Goal: Task Accomplishment & Management: Manage account settings

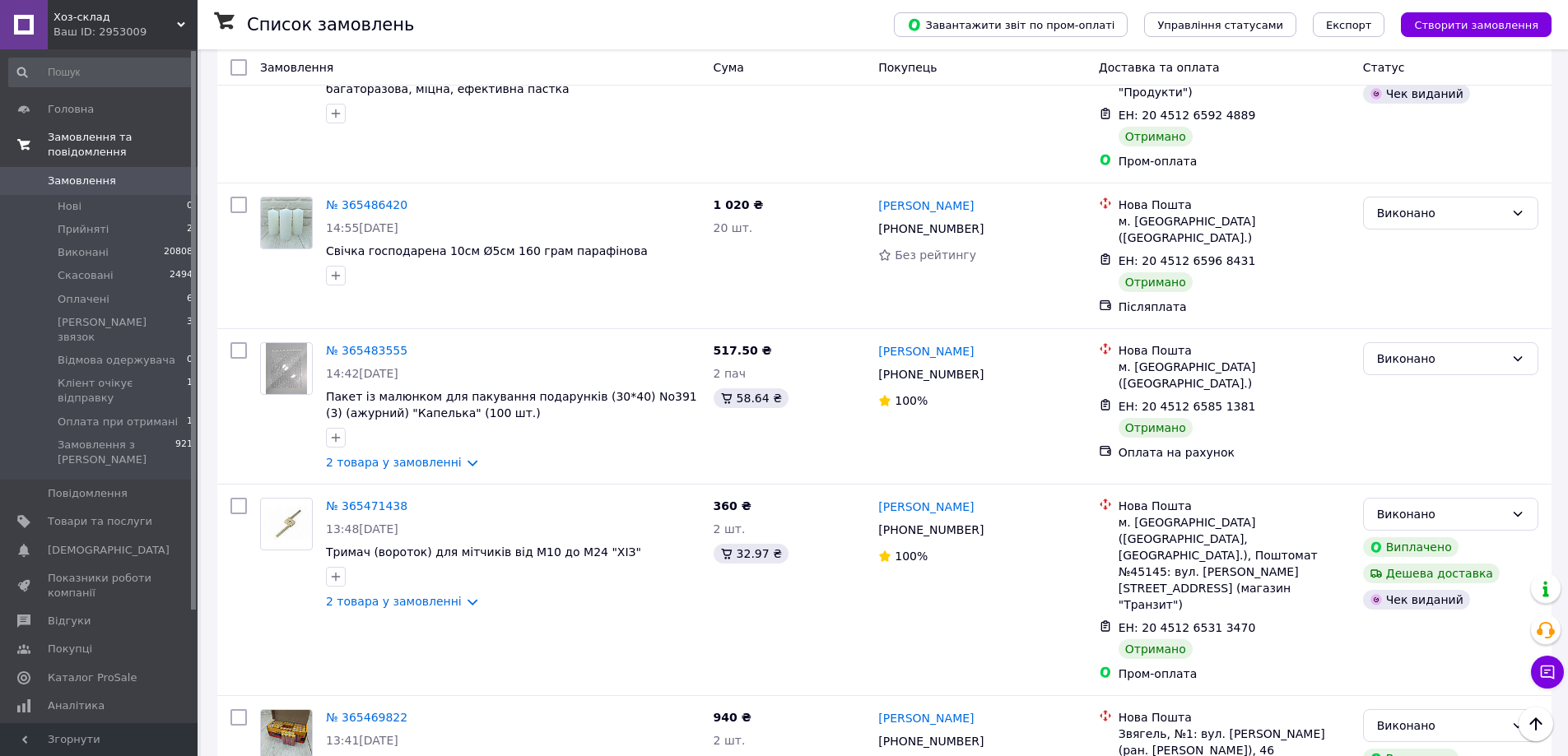
scroll to position [14029, 0]
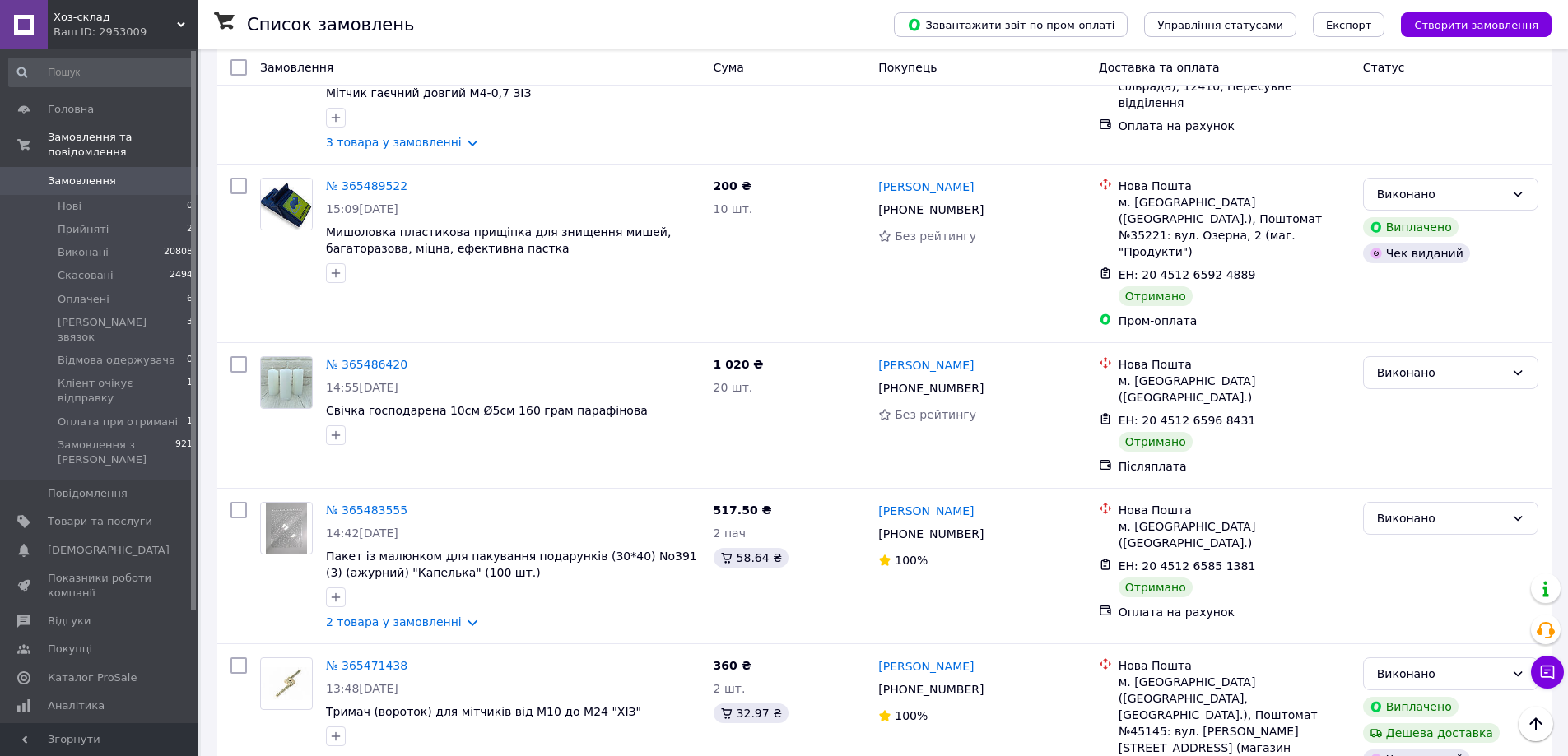
click at [112, 174] on span "Замовлення" at bounding box center [100, 181] width 104 height 14
click at [162, 13] on span "Хоз-склад" at bounding box center [115, 16] width 124 height 14
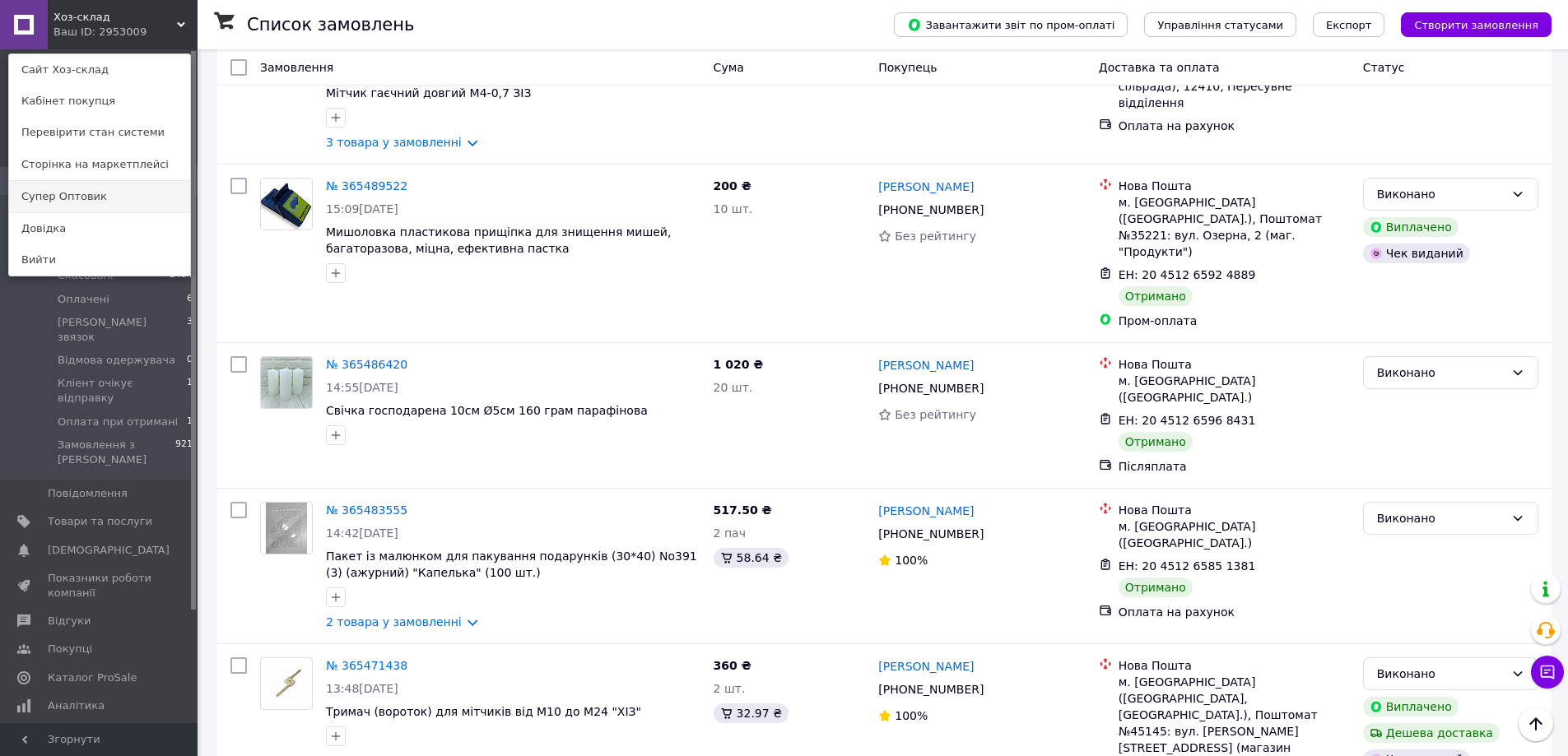
click at [103, 193] on link "Супер Оптовик" at bounding box center [99, 196] width 181 height 31
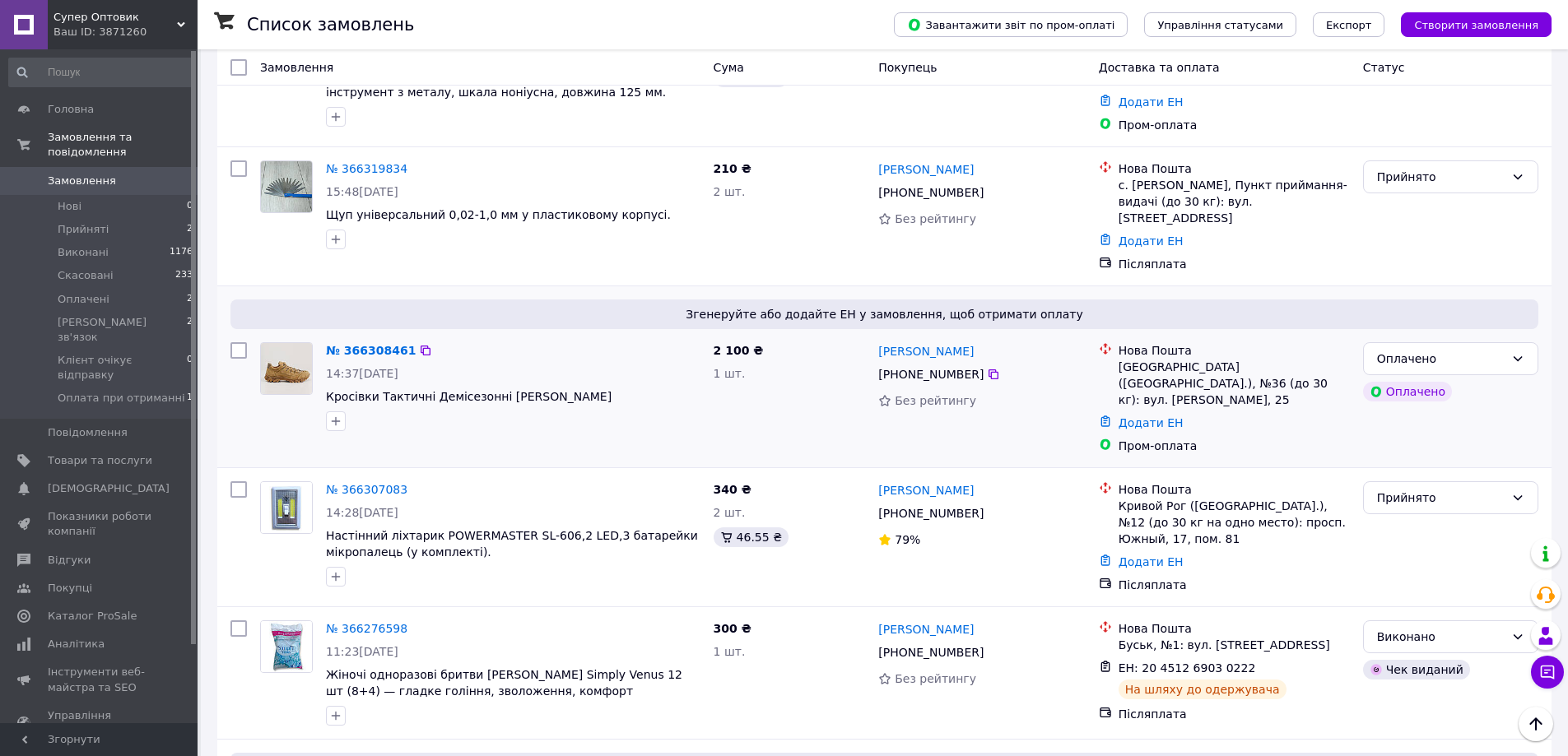
scroll to position [329, 0]
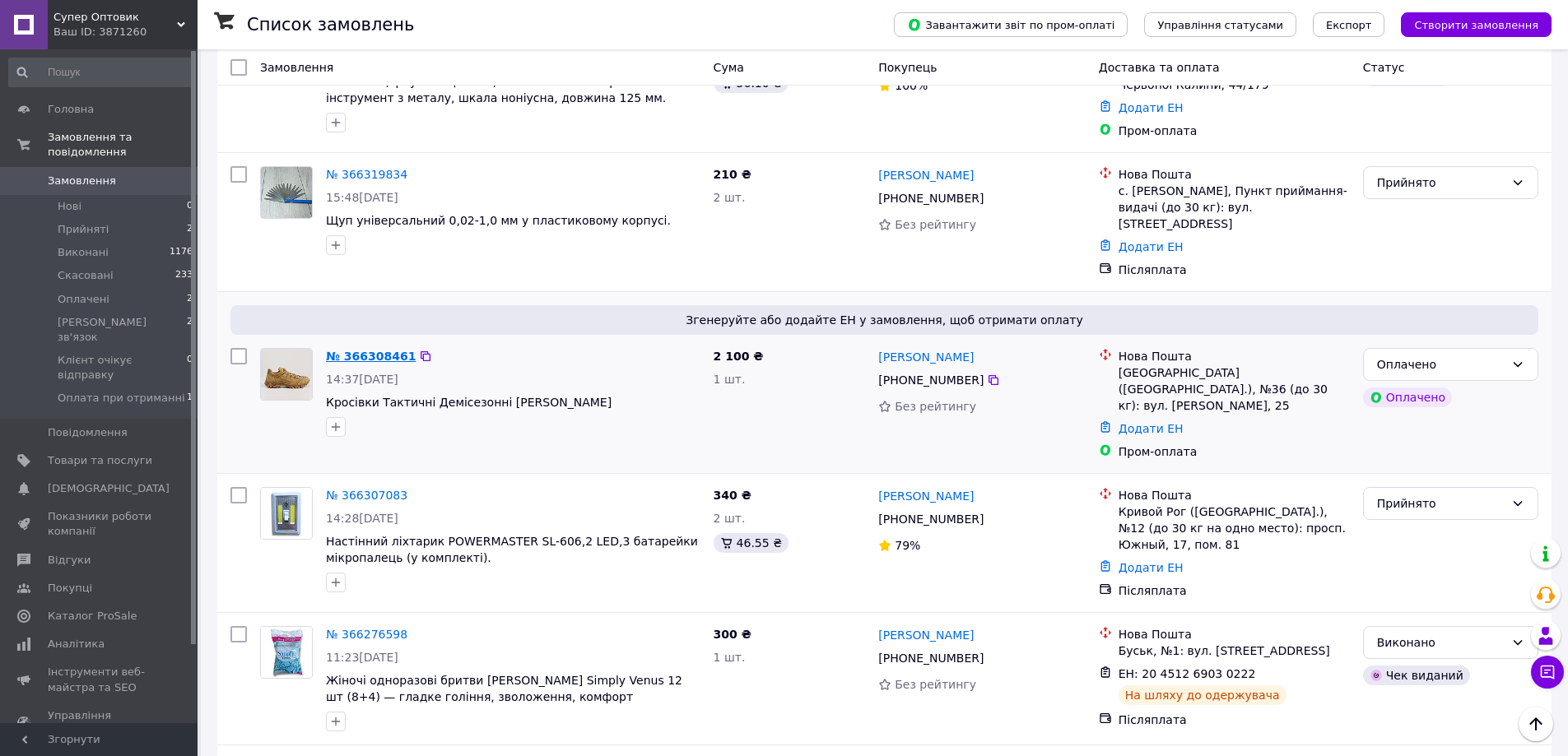
click at [344, 350] on link "№ 366308461" at bounding box center [370, 356] width 90 height 14
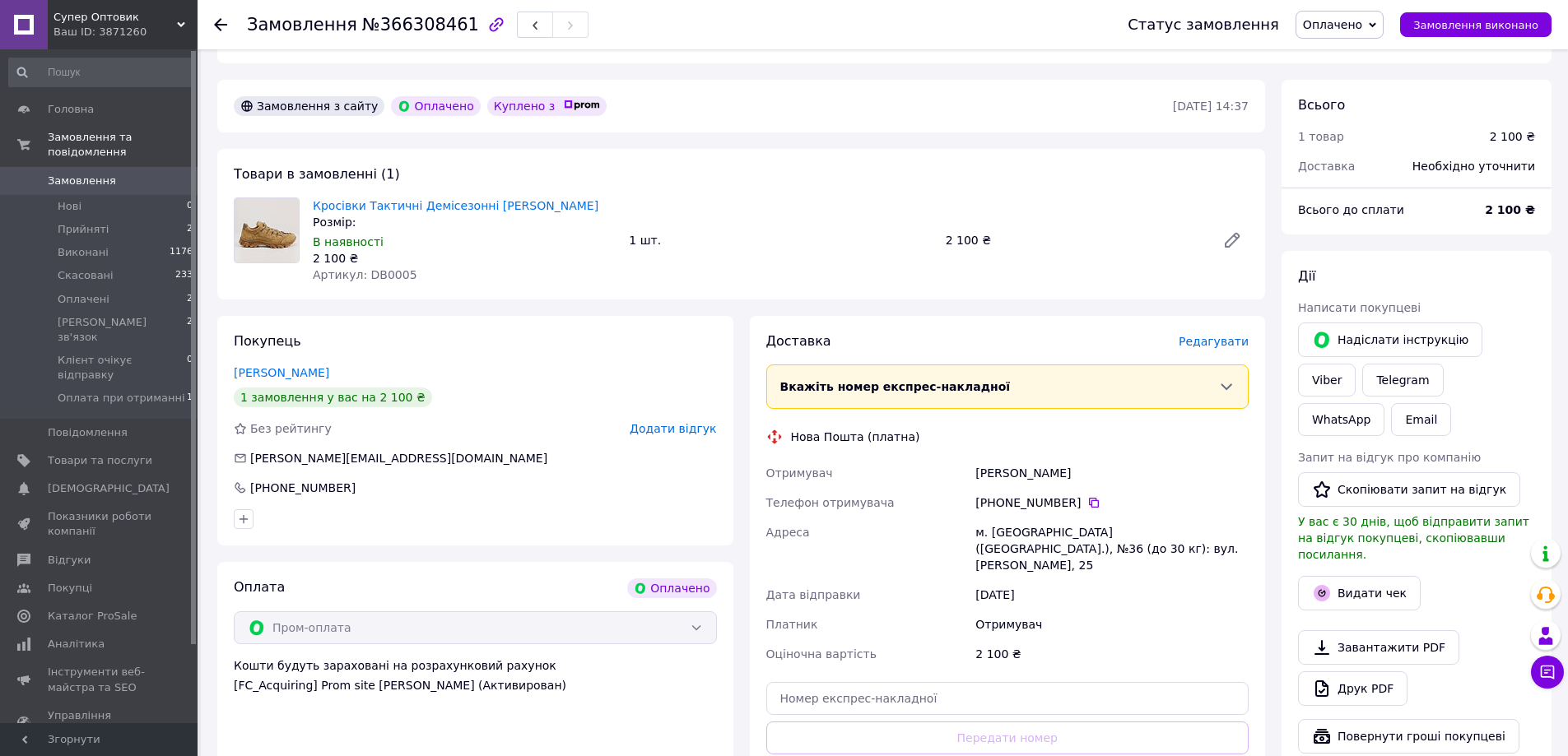
scroll to position [411, 0]
click at [1355, 363] on link "Viber" at bounding box center [1327, 379] width 58 height 33
click at [356, 198] on link "Кросівки Тактичні Демісезонні Альфа Бежеві" at bounding box center [456, 205] width 286 height 14
click at [149, 167] on link "Замовлення 0" at bounding box center [101, 181] width 203 height 28
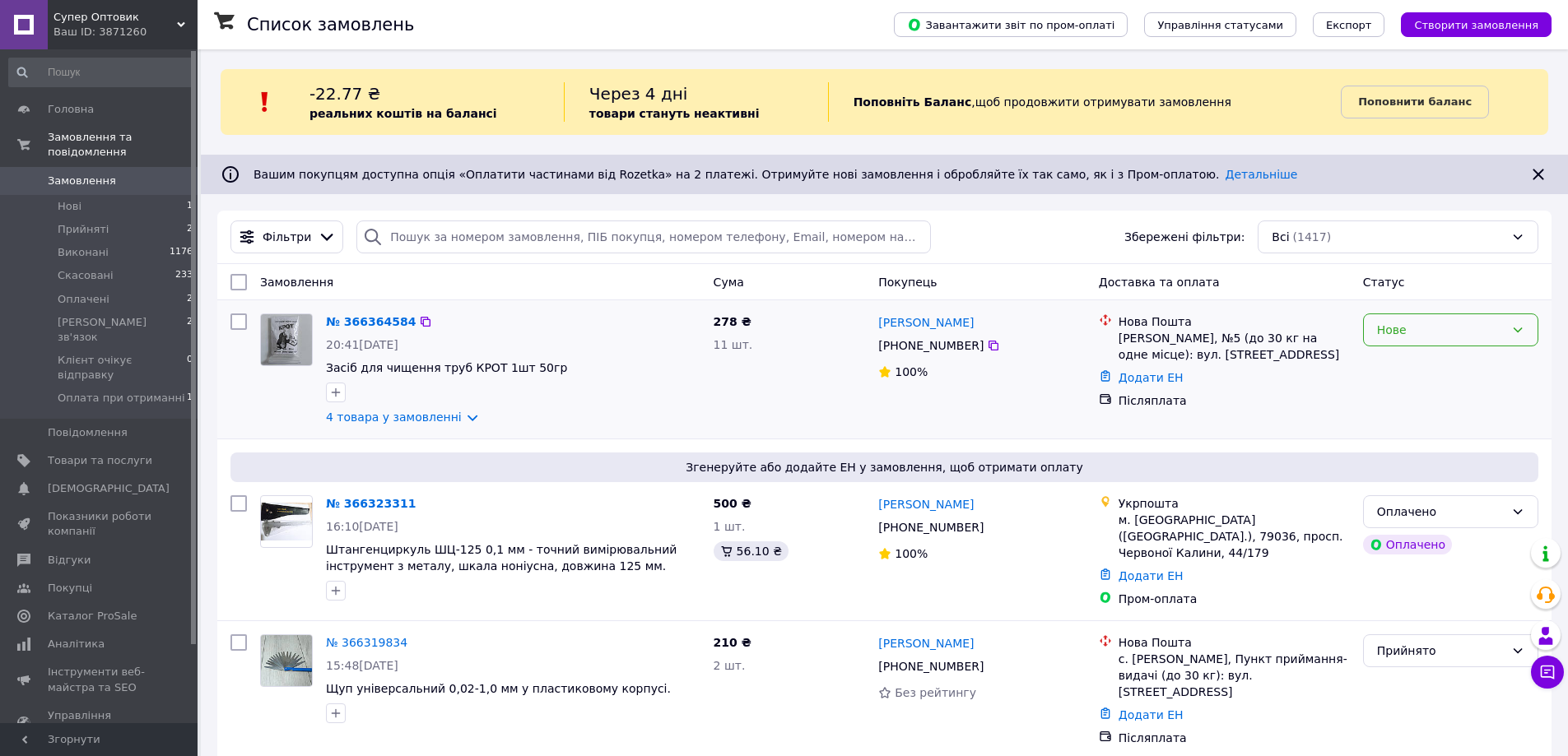
click at [1507, 341] on div "Нове" at bounding box center [1450, 330] width 175 height 33
click at [1463, 368] on li "Прийнято" at bounding box center [1451, 366] width 174 height 30
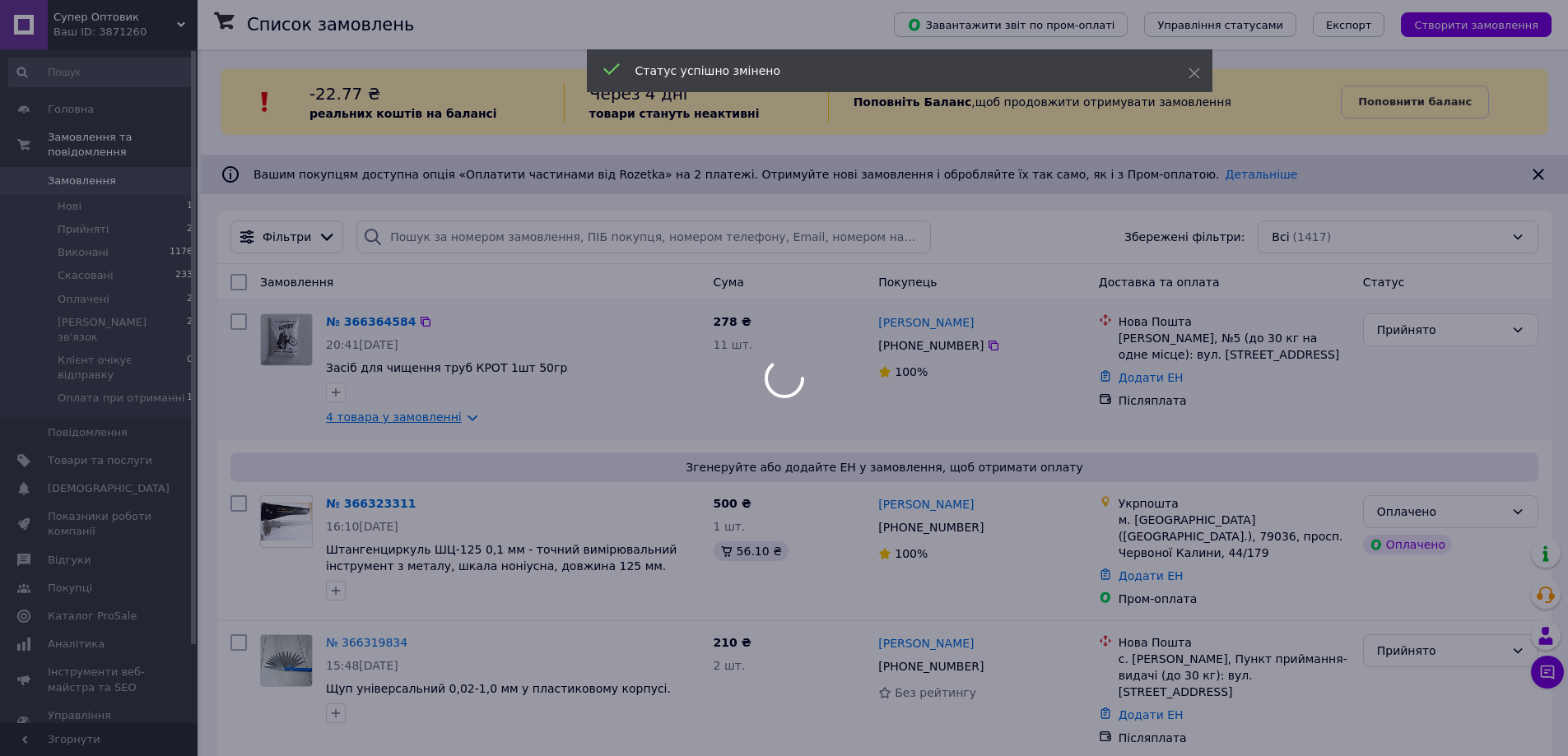
click at [433, 411] on link "4 товара у замовленні" at bounding box center [393, 417] width 136 height 14
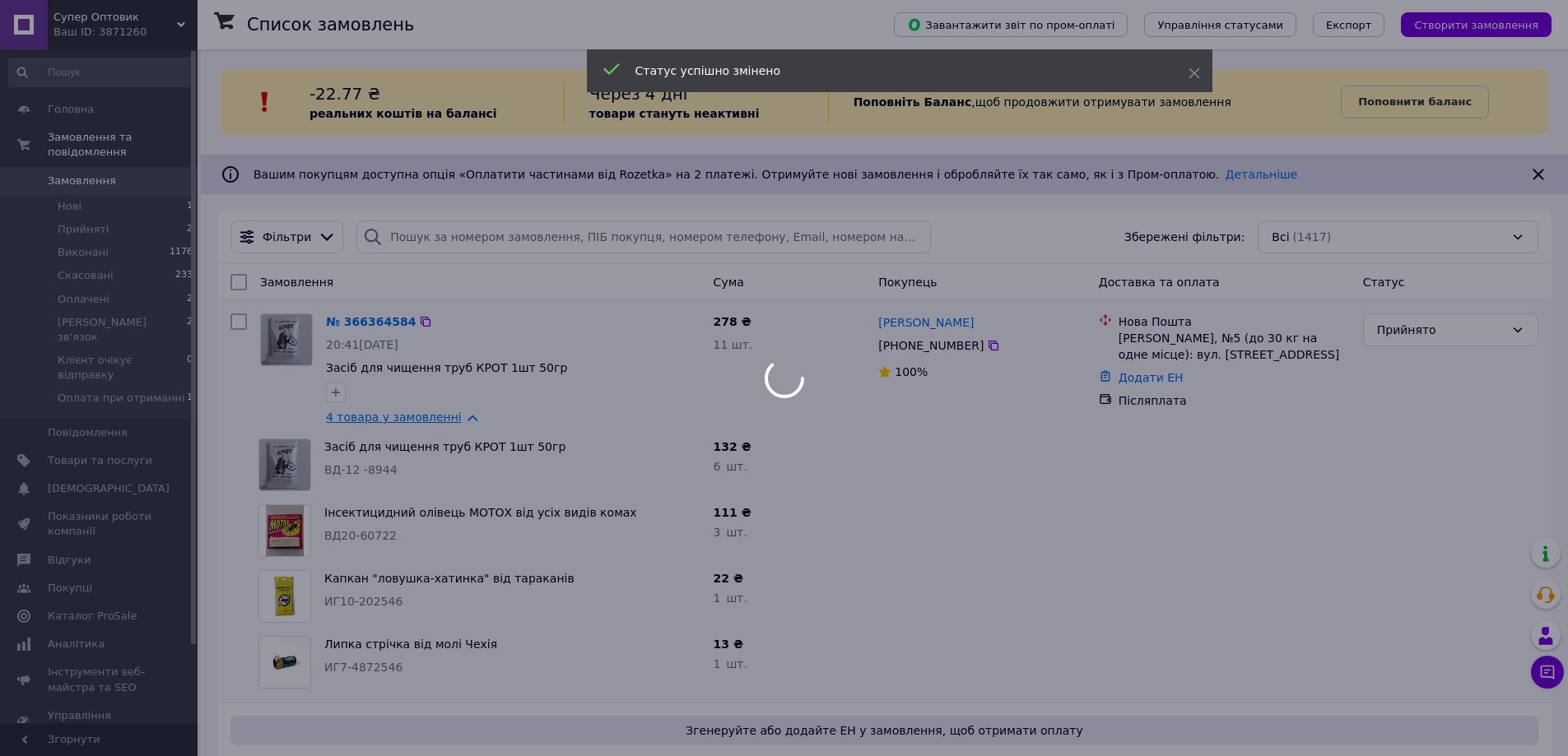
click at [428, 415] on div at bounding box center [784, 378] width 1568 height 756
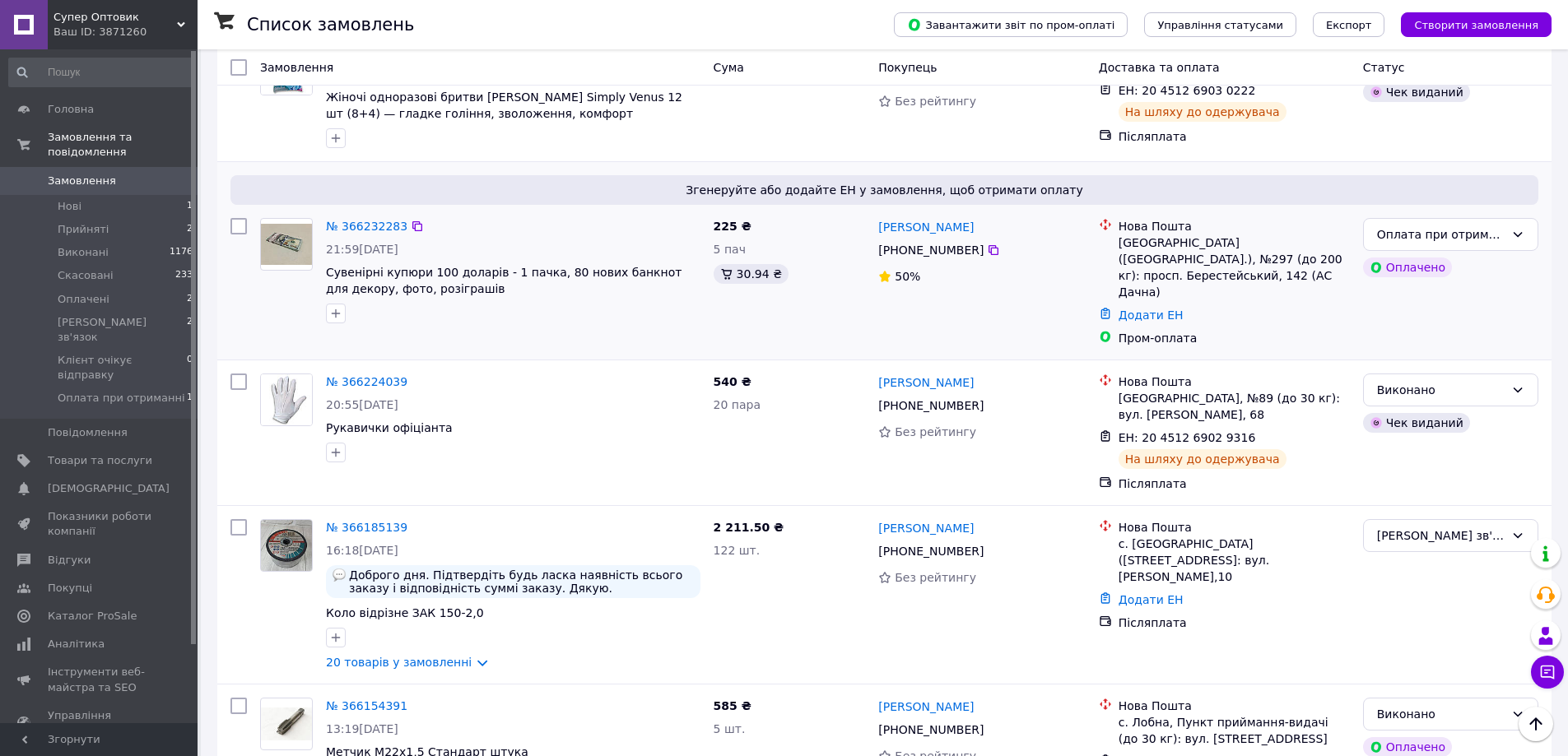
scroll to position [1316, 0]
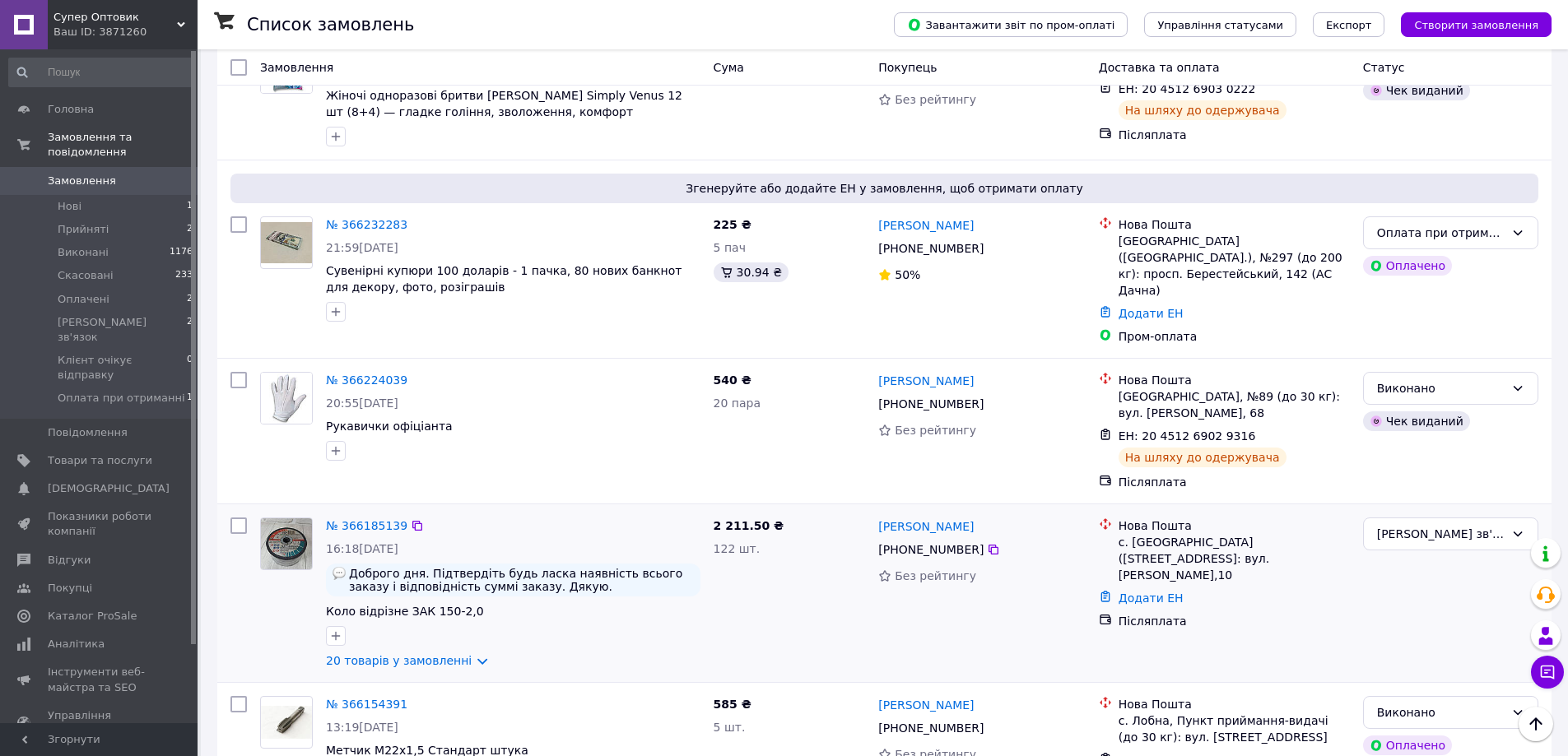
click at [371, 589] on div "№ 366185139 16:18, 11.10.2025 Доброго дня. Підтвердіть будь ласка наявність всь…" at bounding box center [513, 593] width 387 height 164
click at [383, 654] on link "20 товарів у замовленні" at bounding box center [398, 660] width 146 height 14
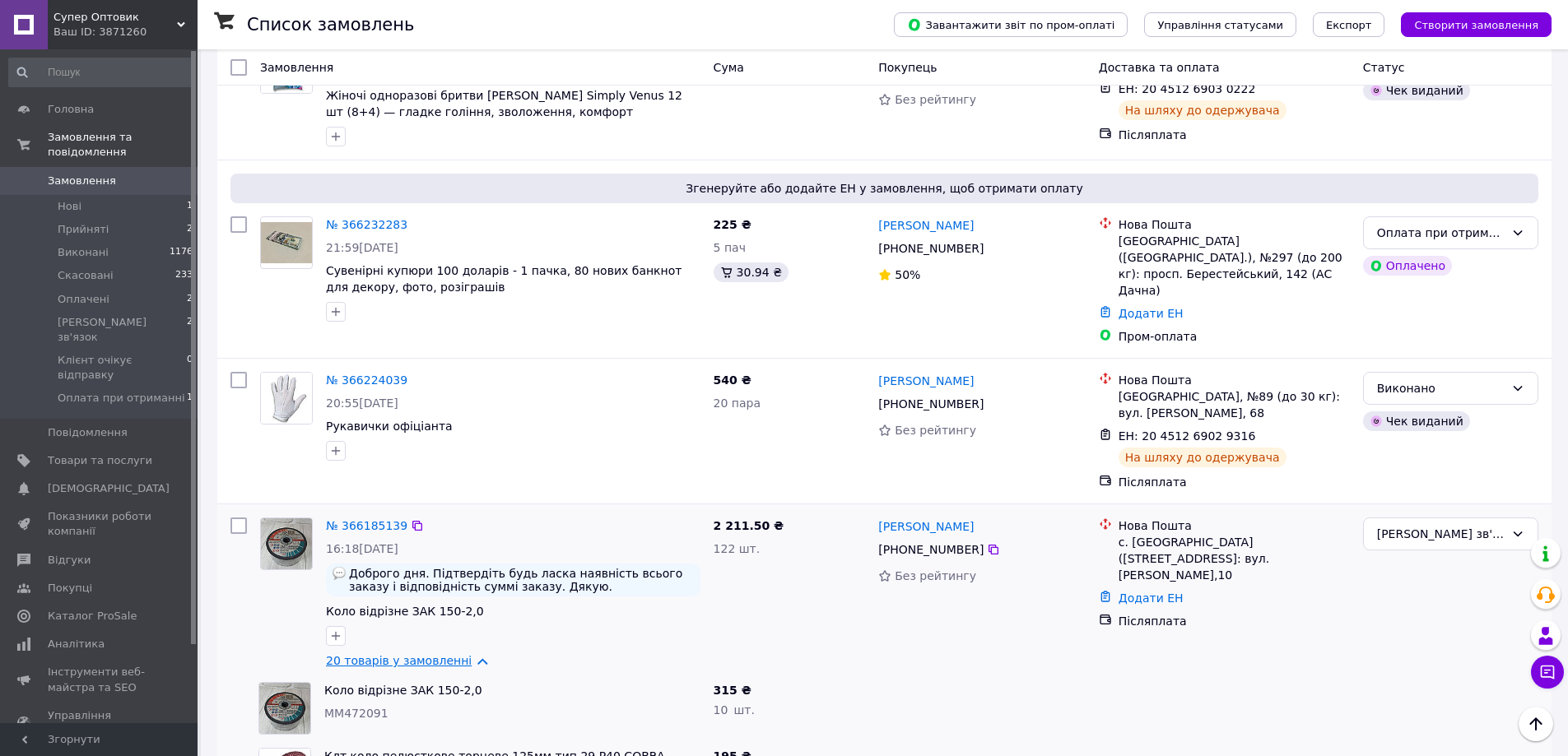
click at [384, 654] on link "20 товарів у замовленні" at bounding box center [398, 660] width 146 height 14
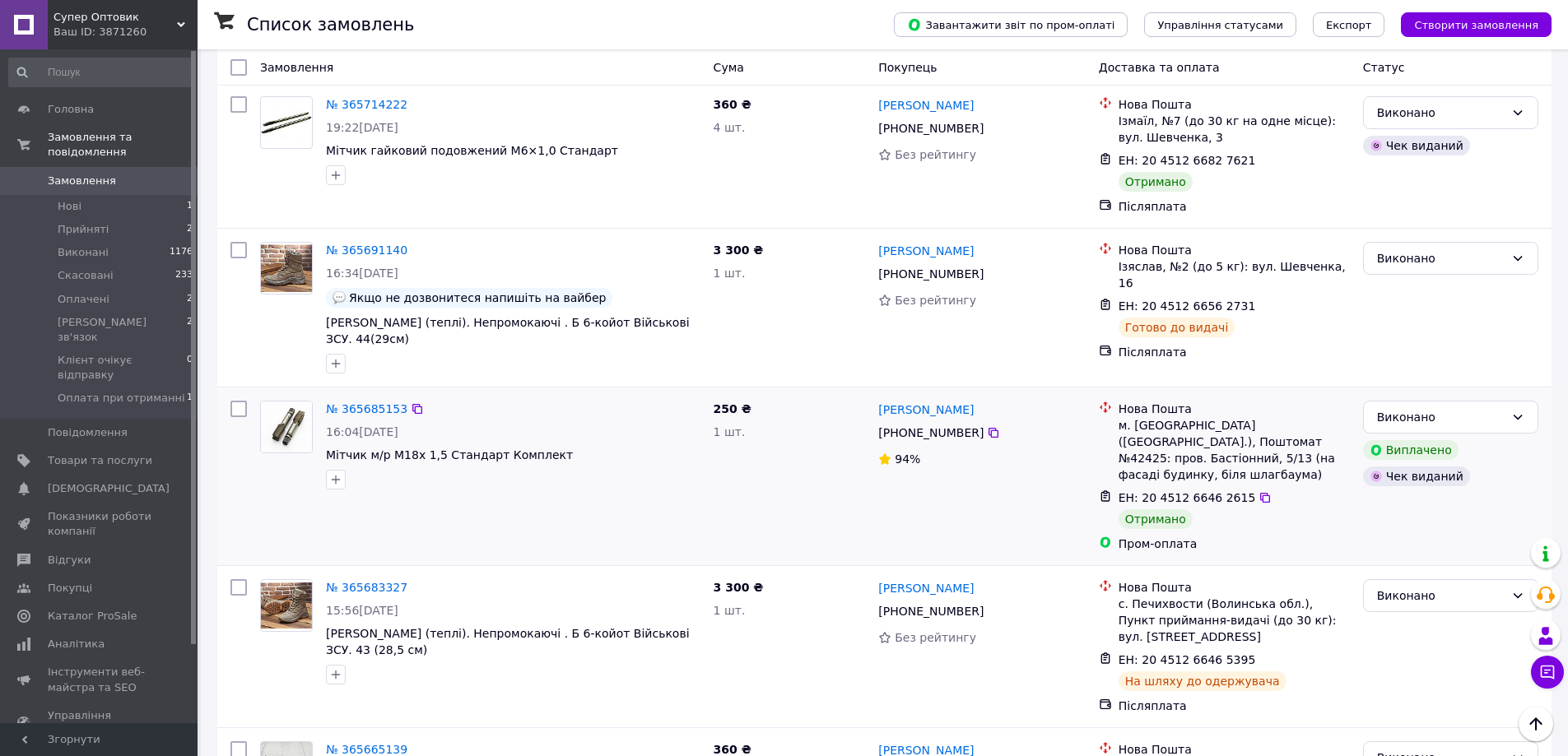
scroll to position [4772, 0]
